Goal: Information Seeking & Learning: Learn about a topic

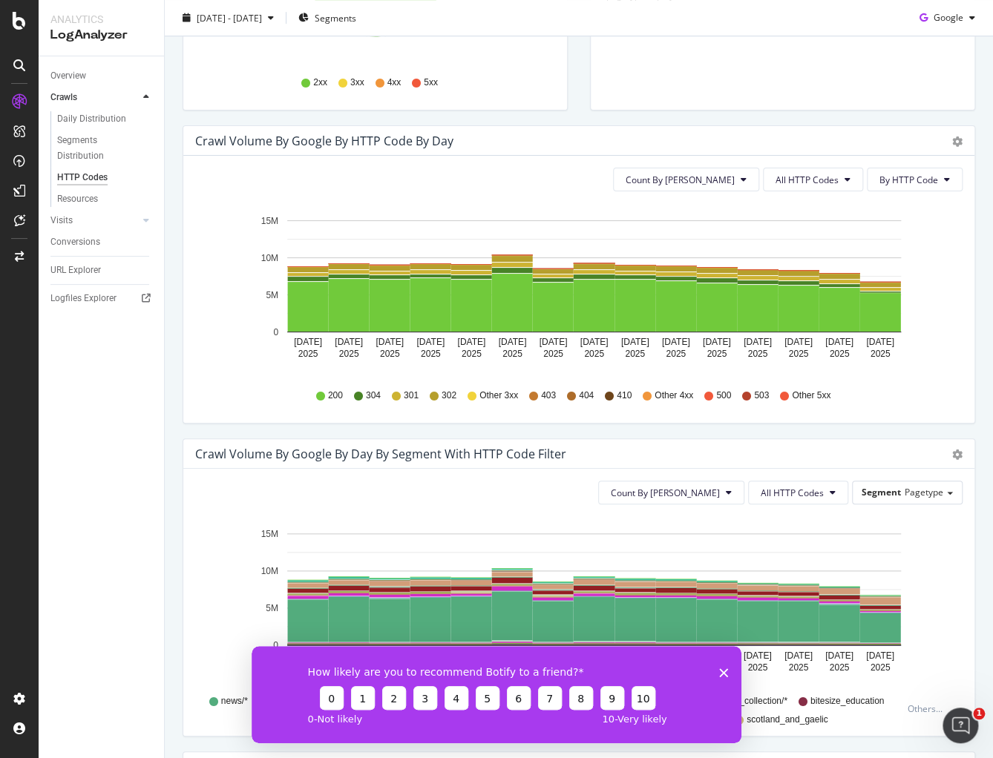
scroll to position [407, 0]
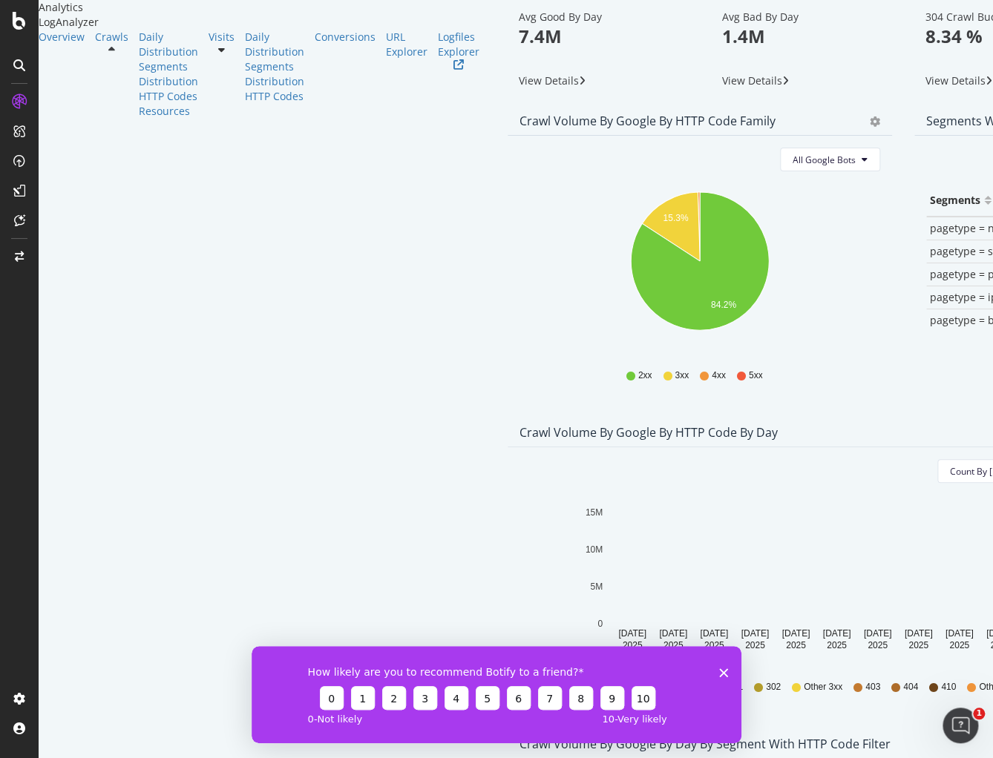
scroll to position [55, 0]
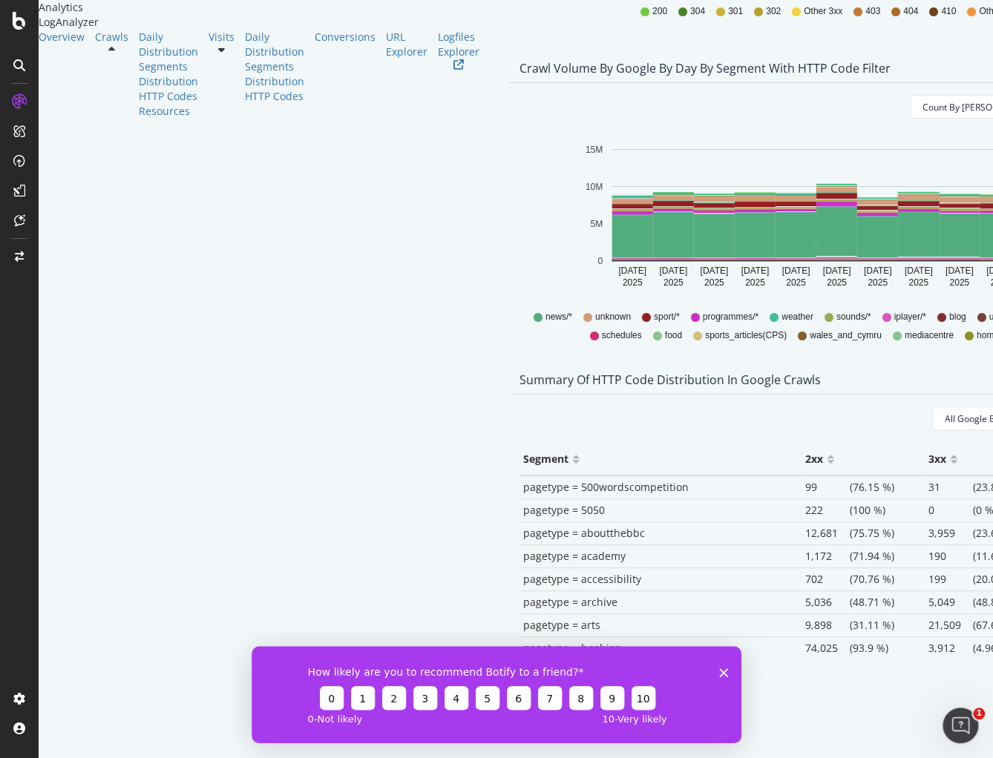
scroll to position [774, 0]
